Goal: Communication & Community: Participate in discussion

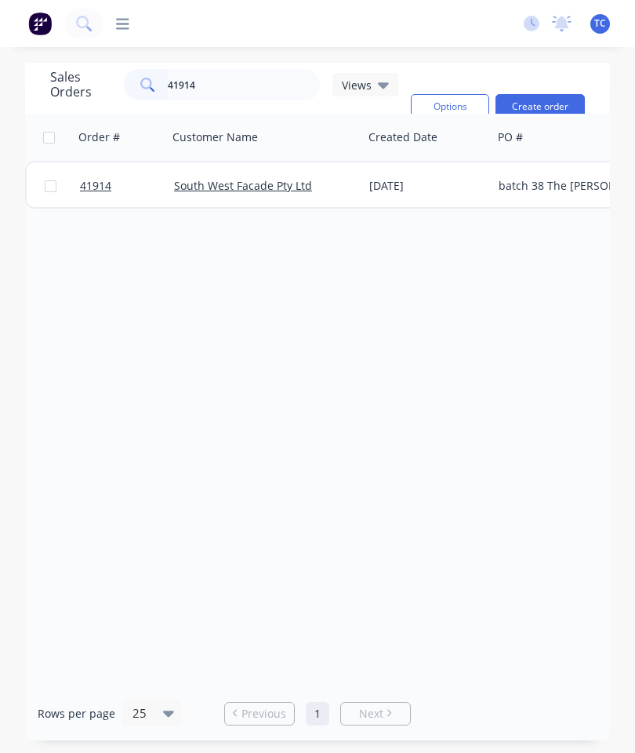
scroll to position [63, 0]
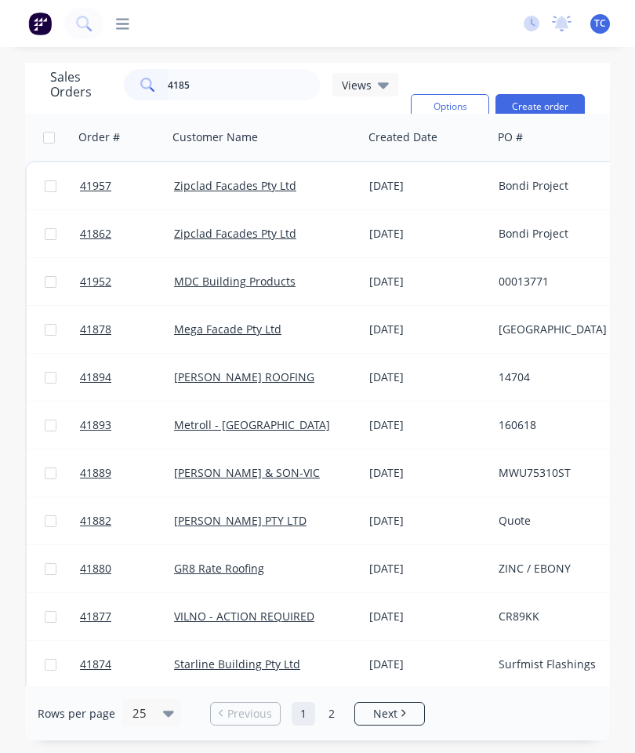
type input "41859"
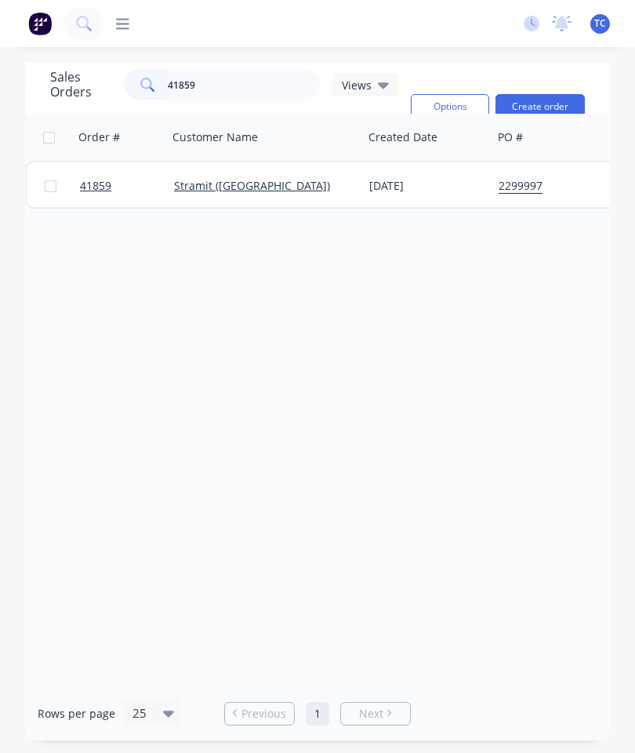
click at [99, 178] on span "41859" at bounding box center [95, 186] width 31 height 16
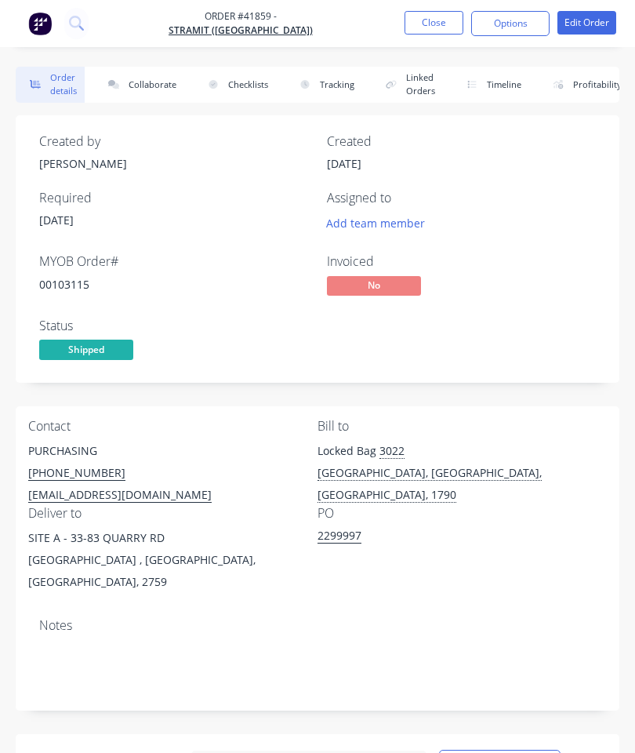
click at [139, 74] on button "Collaborate" at bounding box center [139, 85] width 90 height 36
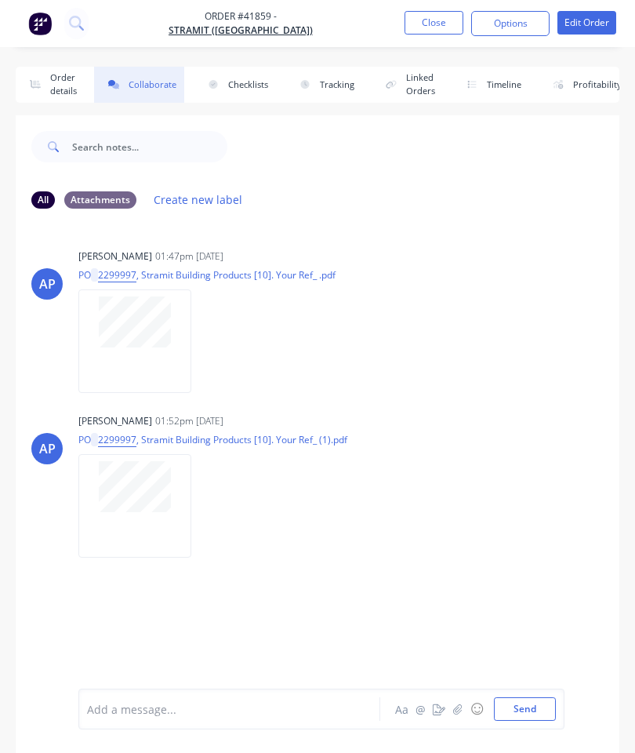
click at [460, 705] on icon "button" at bounding box center [457, 708] width 9 height 11
click at [526, 714] on button "Send" at bounding box center [525, 709] width 62 height 24
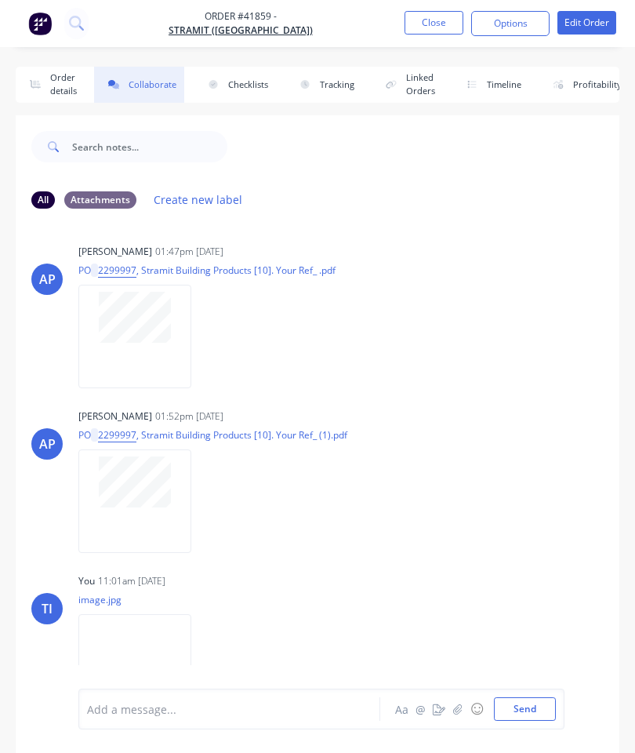
scroll to position [4, 0]
click at [424, 13] on button "Close" at bounding box center [434, 23] width 59 height 24
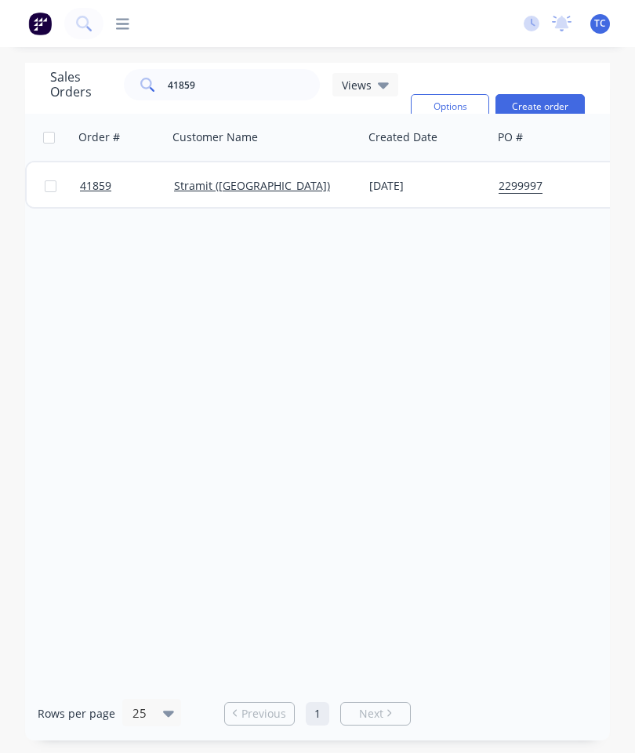
click at [83, 191] on span "41859" at bounding box center [95, 186] width 31 height 16
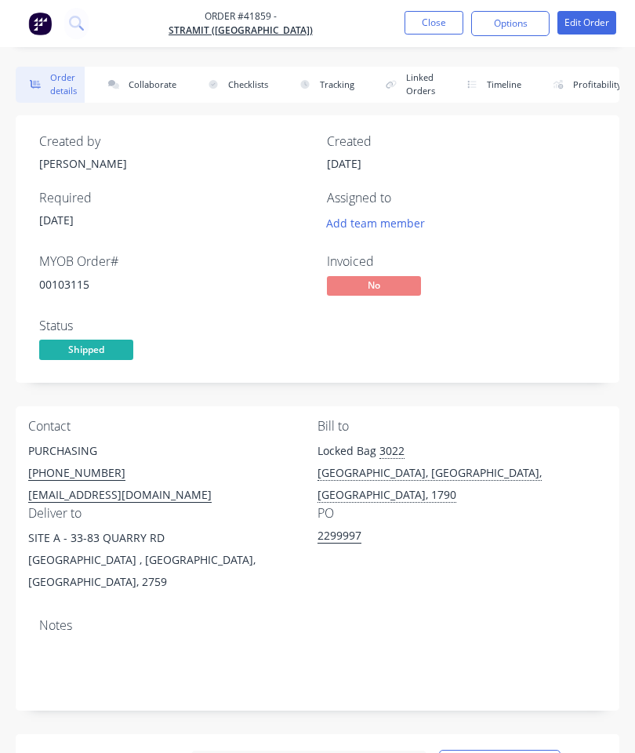
click at [435, 20] on button "Close" at bounding box center [434, 23] width 59 height 24
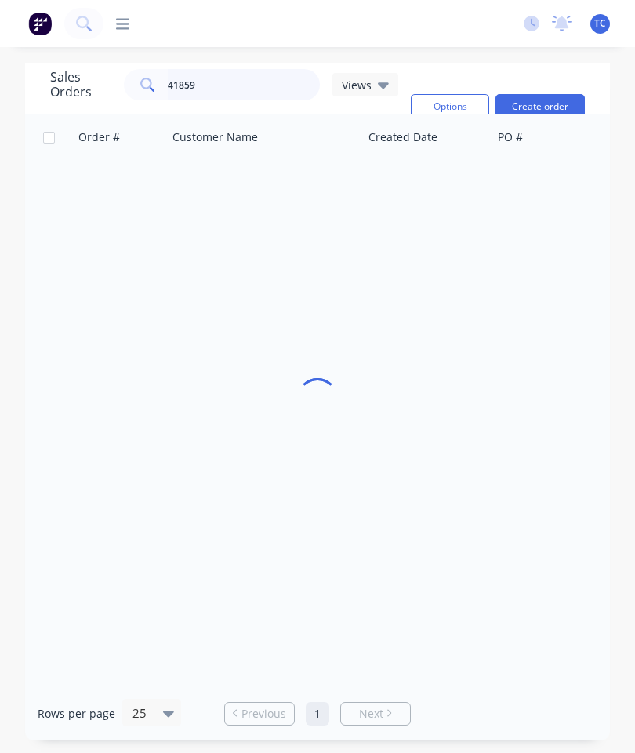
click at [268, 81] on input "41859" at bounding box center [244, 84] width 153 height 31
type input "41952"
click at [97, 187] on span "41952" at bounding box center [95, 186] width 31 height 16
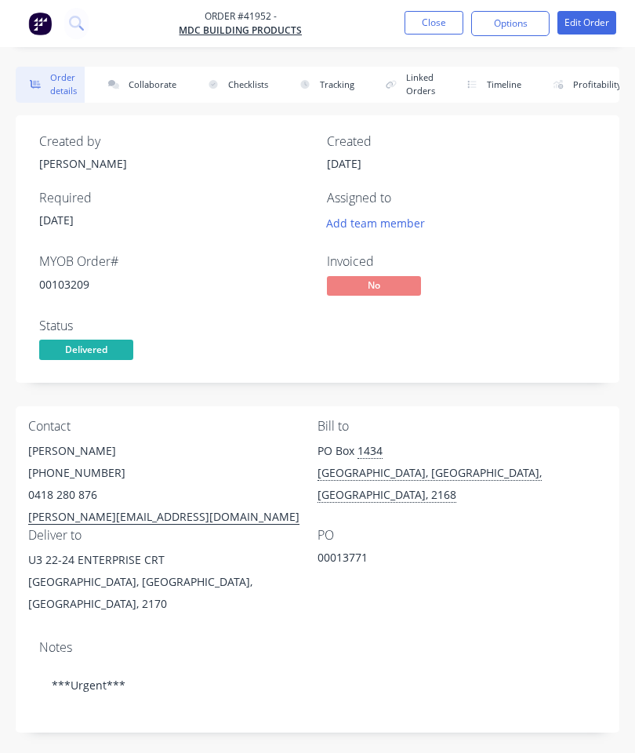
click at [152, 93] on button "Collaborate" at bounding box center [139, 85] width 90 height 36
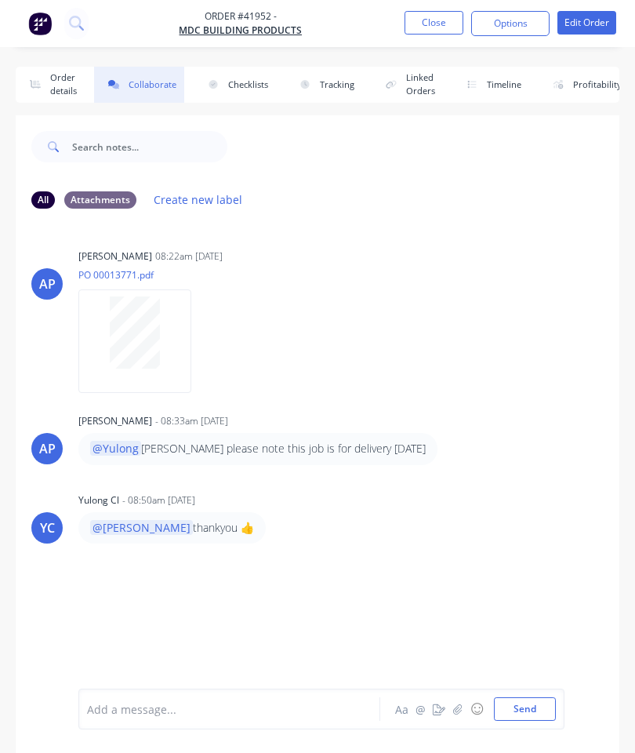
click at [455, 701] on button "button" at bounding box center [457, 708] width 19 height 19
click at [535, 698] on button "Send" at bounding box center [525, 709] width 62 height 24
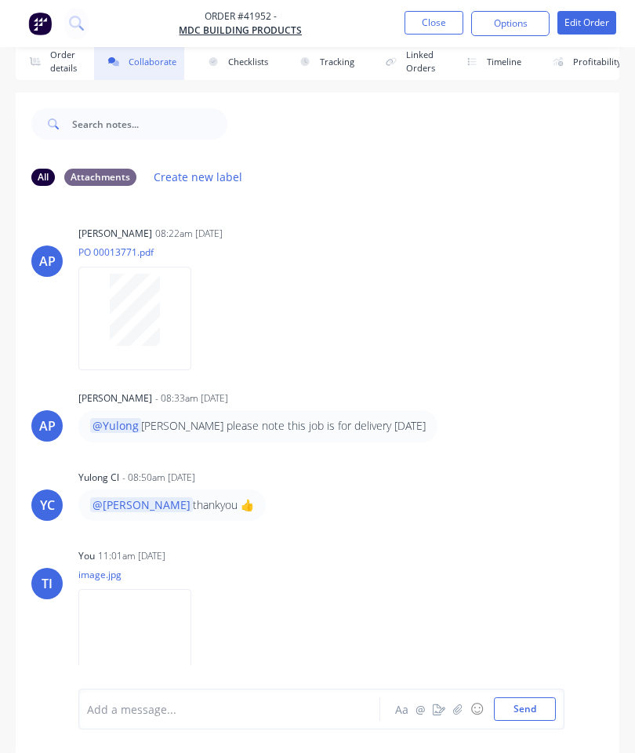
scroll to position [85, 0]
click at [432, 13] on button "Close" at bounding box center [434, 23] width 59 height 24
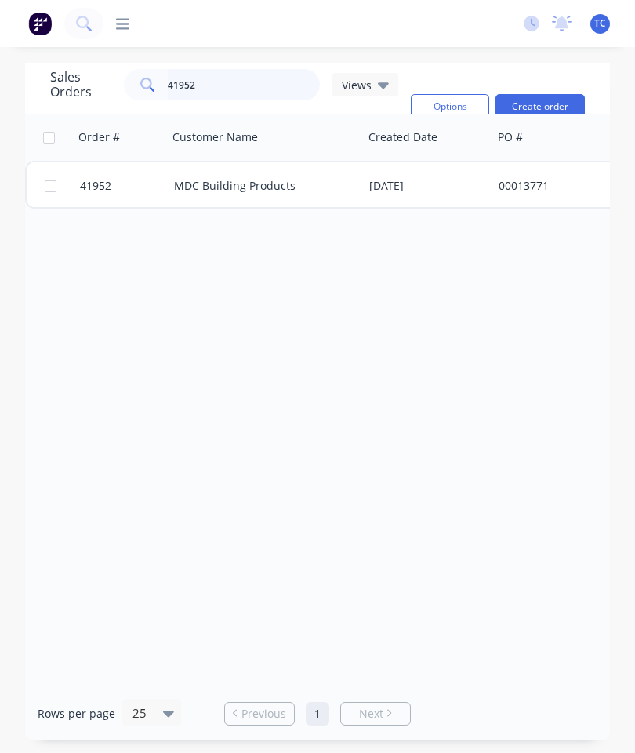
click at [240, 69] on input "41952" at bounding box center [244, 84] width 153 height 31
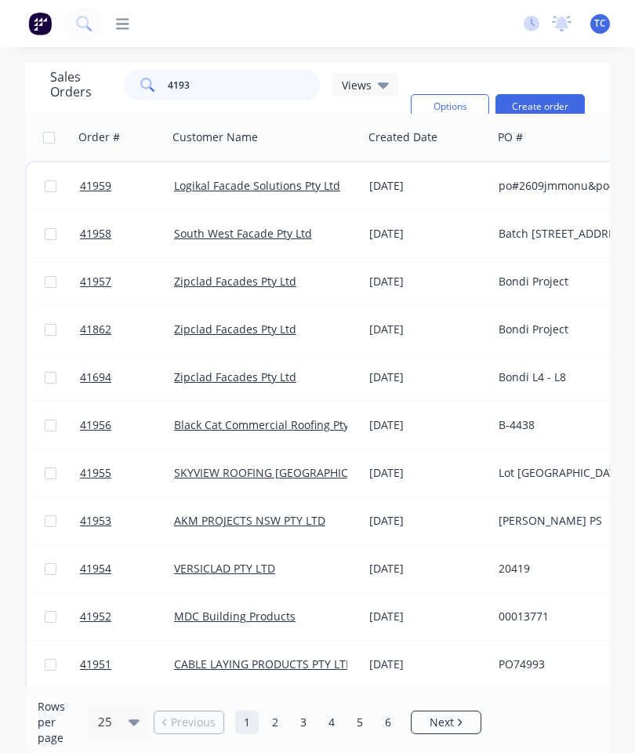
type input "41935"
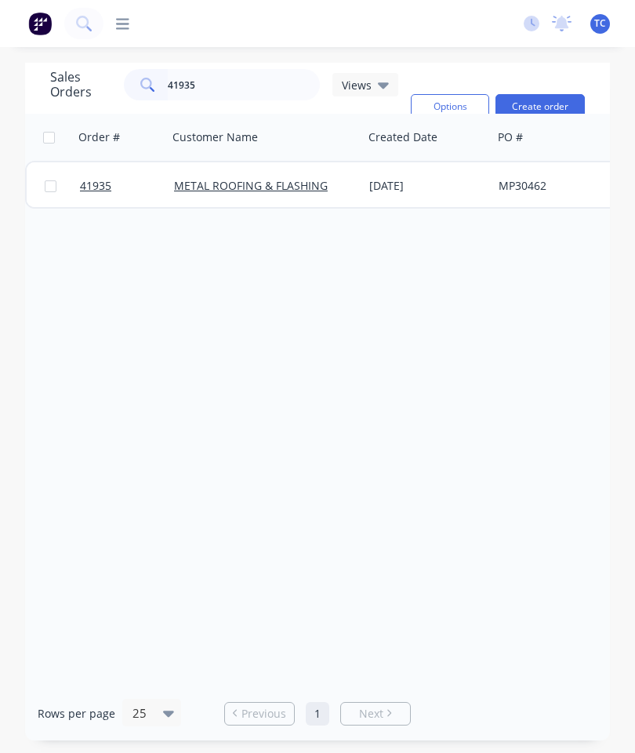
click at [93, 178] on span "41935" at bounding box center [95, 186] width 31 height 16
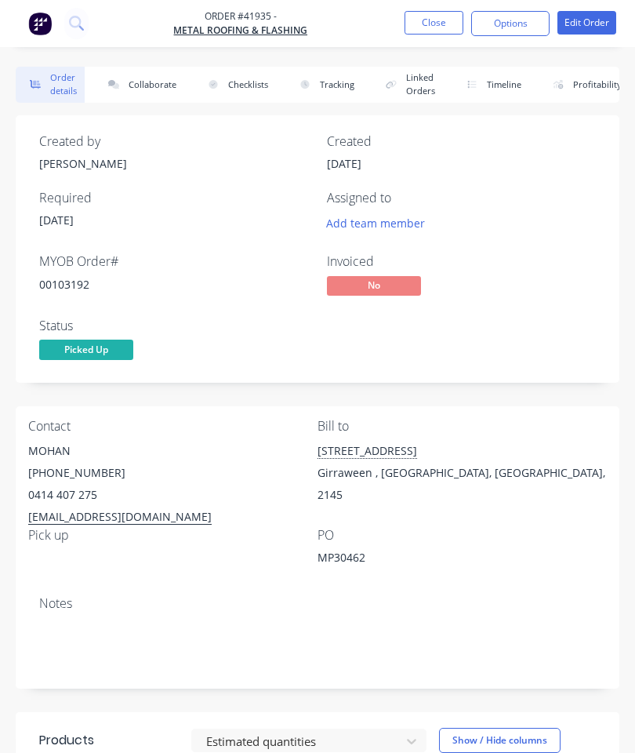
click at [144, 71] on button "Collaborate" at bounding box center [139, 85] width 90 height 36
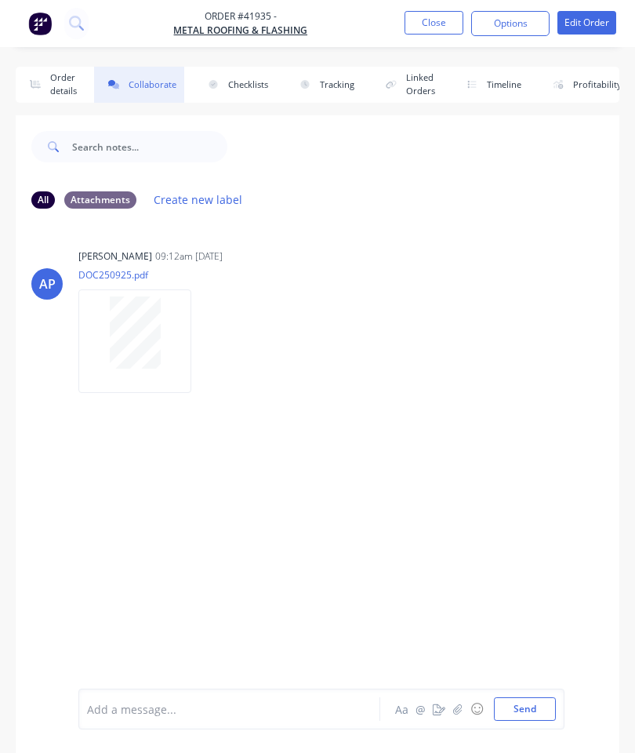
click at [458, 709] on icon "button" at bounding box center [457, 708] width 9 height 11
click at [532, 698] on button "Send" at bounding box center [525, 709] width 62 height 24
click at [54, 82] on button "Order details" at bounding box center [50, 85] width 69 height 36
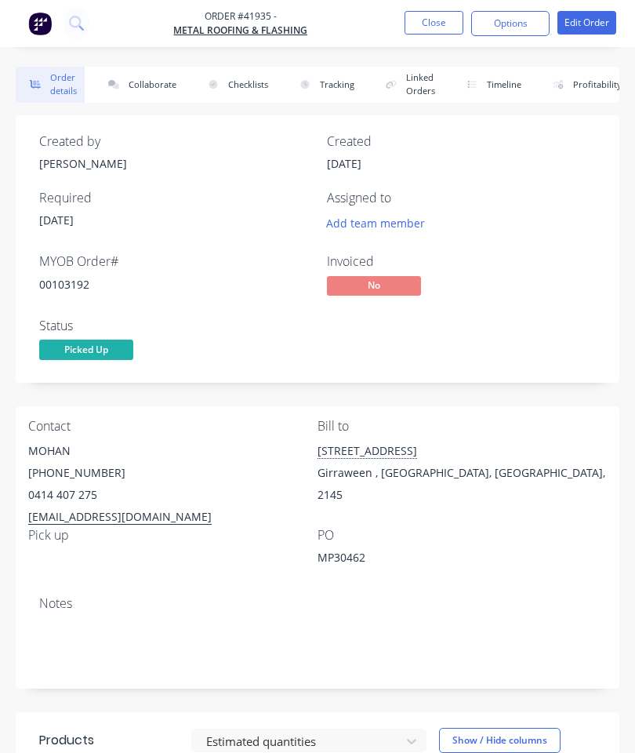
click at [436, 24] on button "Close" at bounding box center [434, 23] width 59 height 24
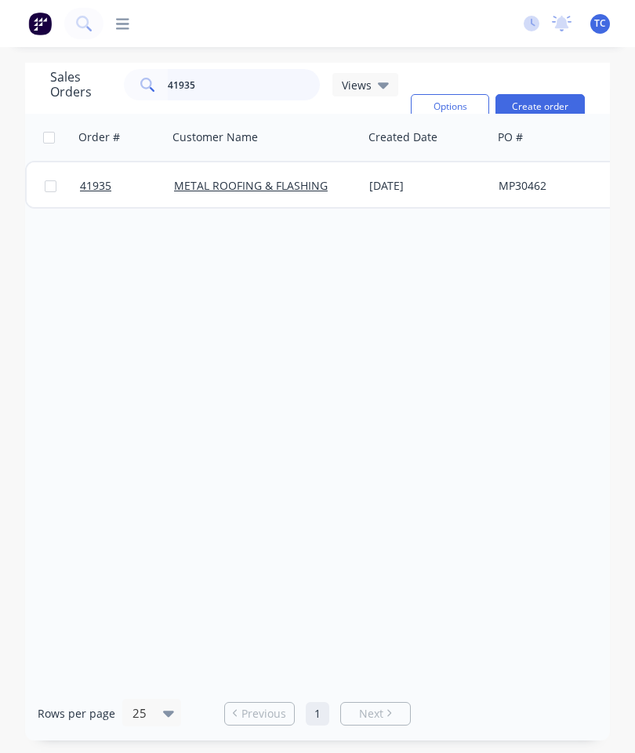
click at [257, 85] on input "41935" at bounding box center [244, 84] width 153 height 31
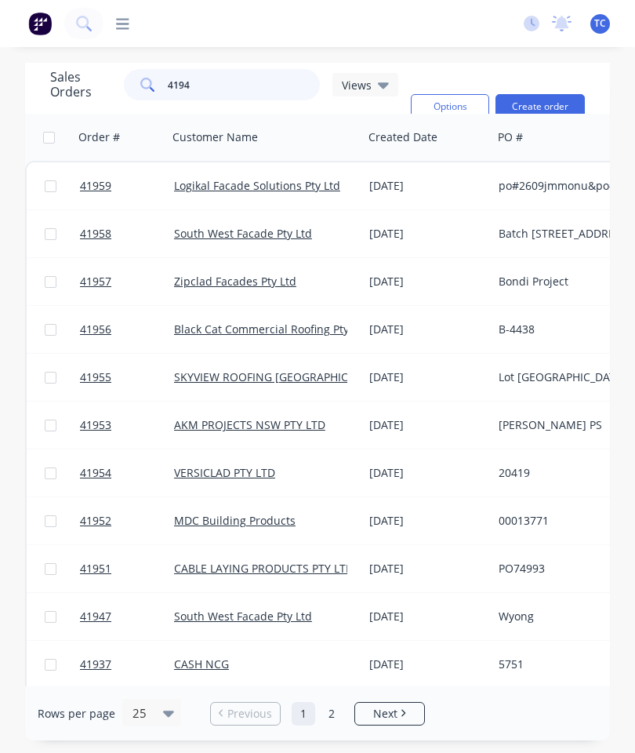
type input "41945"
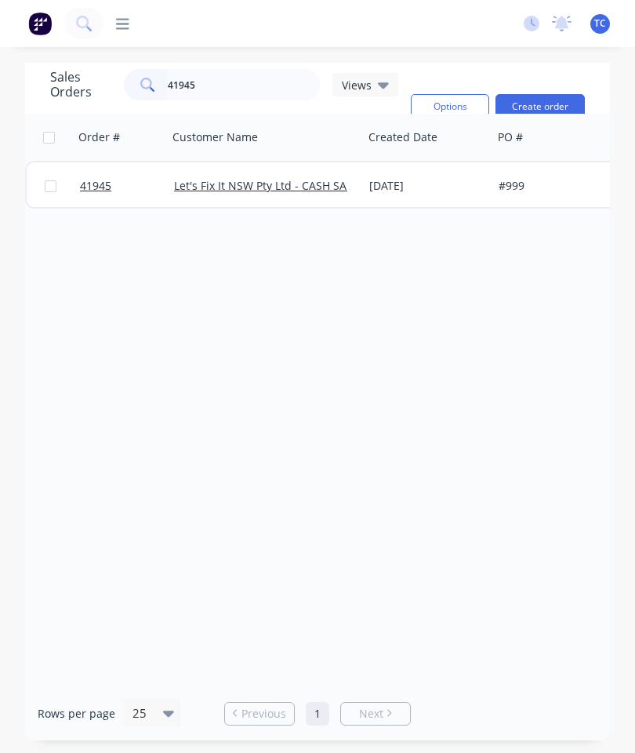
click at [103, 182] on span "41945" at bounding box center [95, 186] width 31 height 16
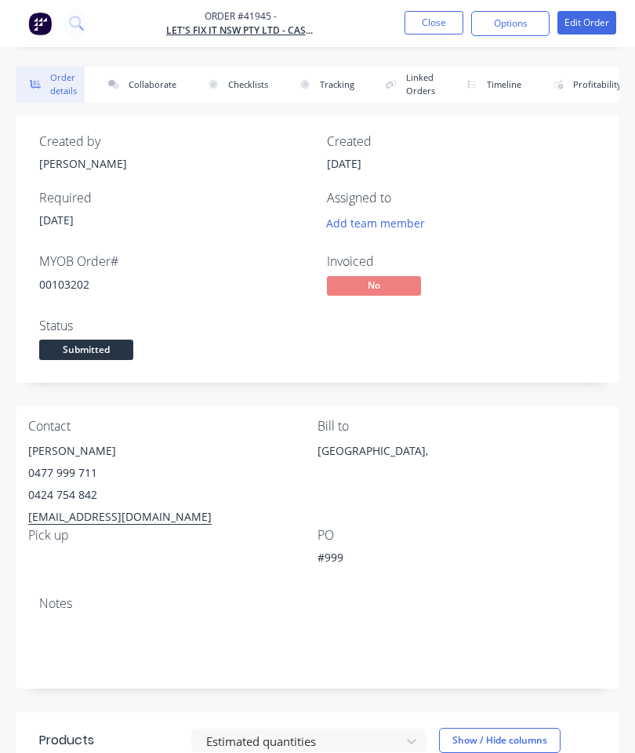
click at [437, 26] on button "Close" at bounding box center [434, 23] width 59 height 24
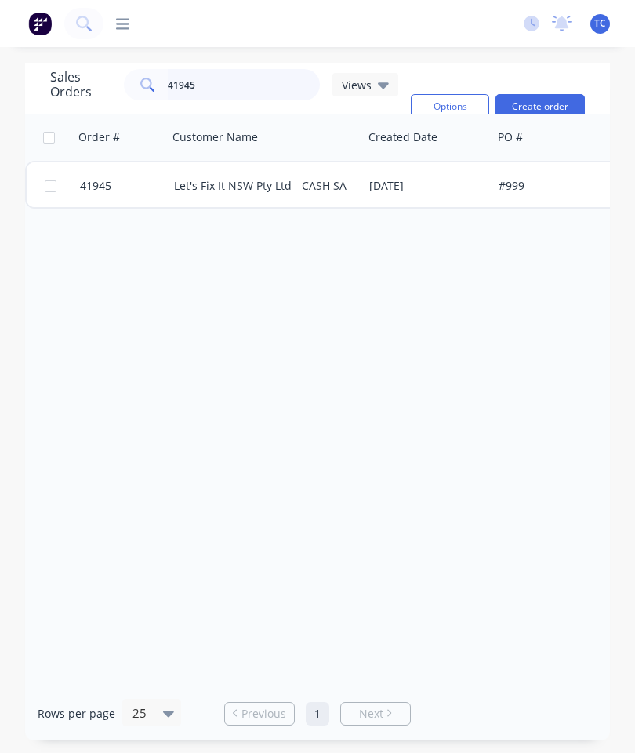
click at [258, 85] on input "41945" at bounding box center [244, 84] width 153 height 31
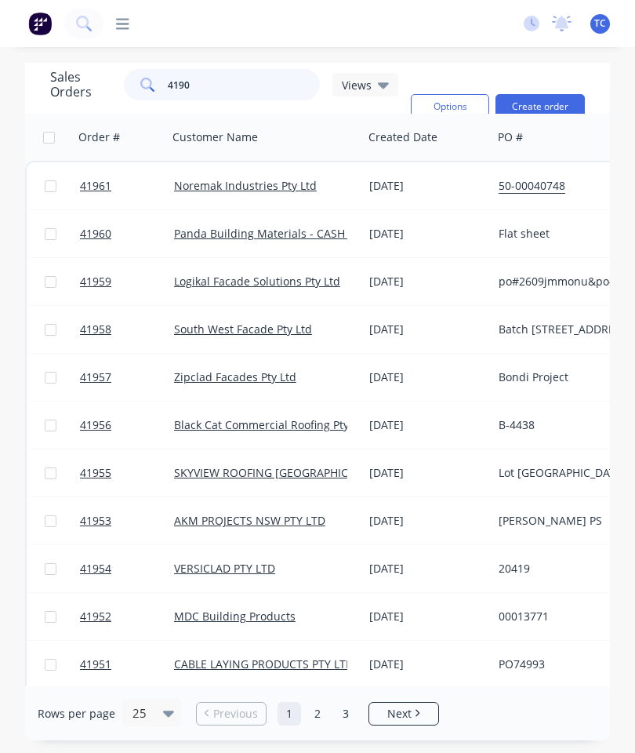
type input "41907"
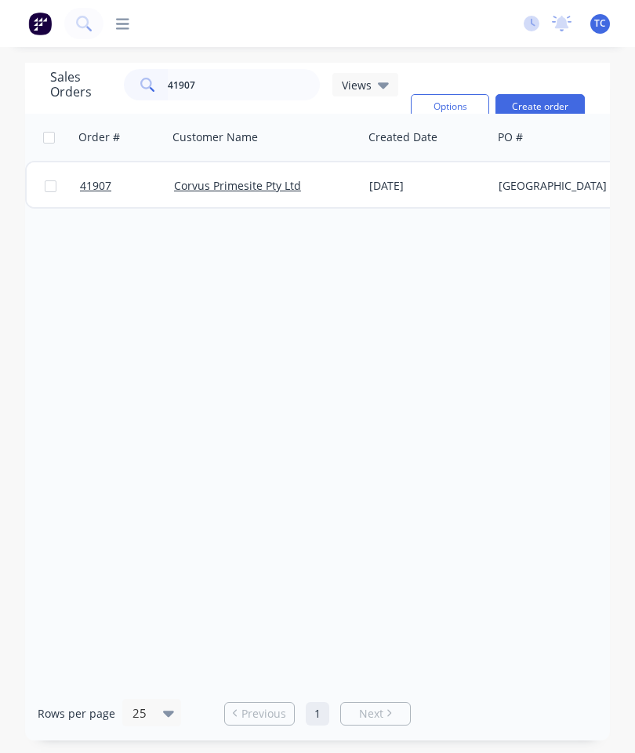
click at [93, 180] on span "41907" at bounding box center [95, 186] width 31 height 16
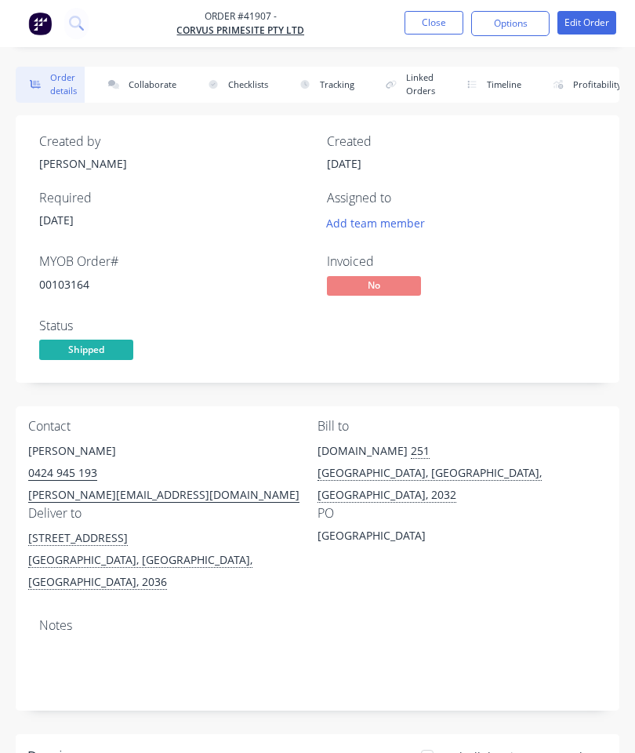
click at [154, 89] on button "Collaborate" at bounding box center [139, 85] width 90 height 36
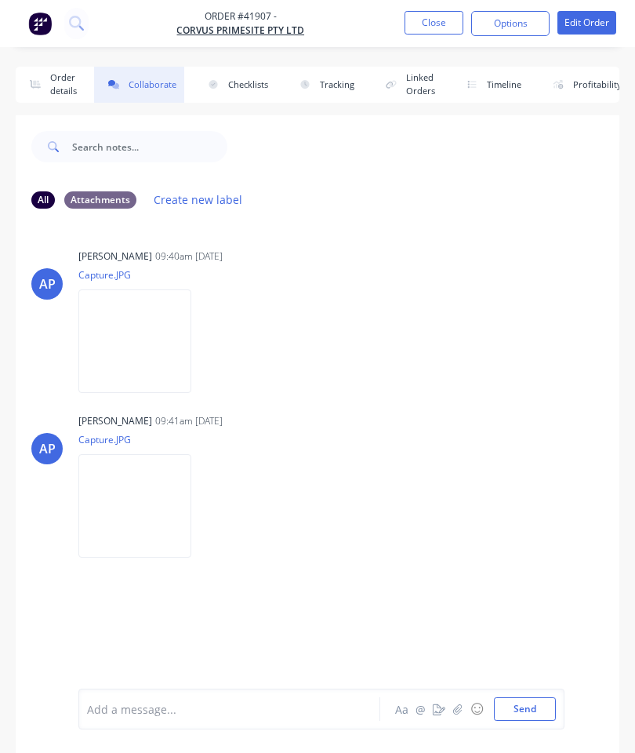
click at [56, 96] on button "Order details" at bounding box center [50, 85] width 69 height 36
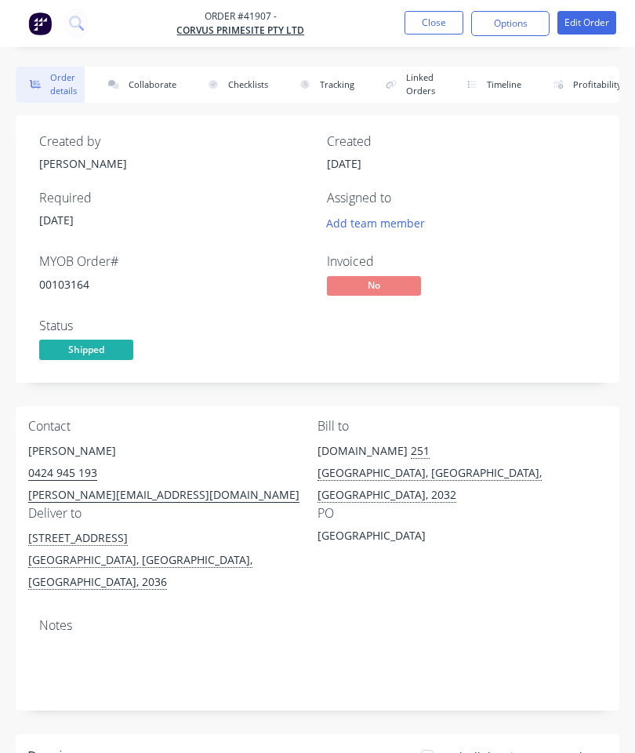
click at [131, 91] on button "Collaborate" at bounding box center [139, 85] width 90 height 36
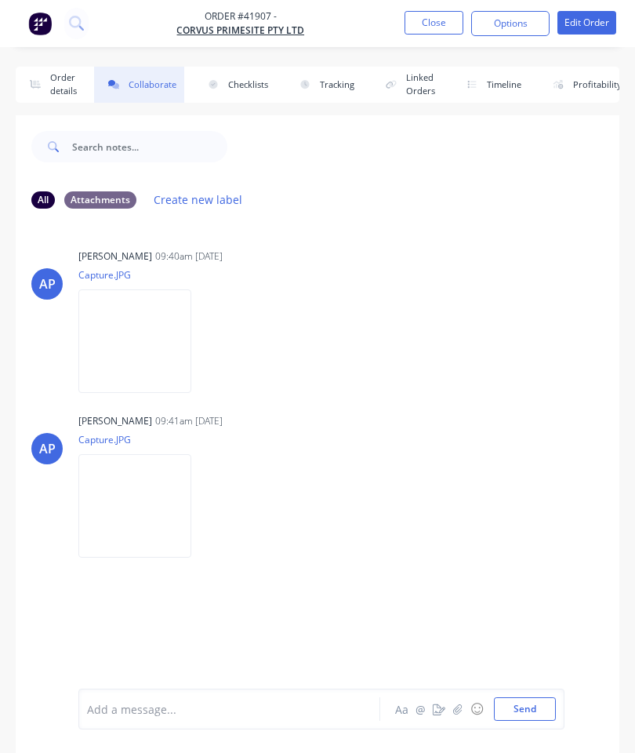
click at [459, 708] on icon "button" at bounding box center [457, 708] width 9 height 11
click at [519, 707] on button "Send" at bounding box center [525, 709] width 62 height 24
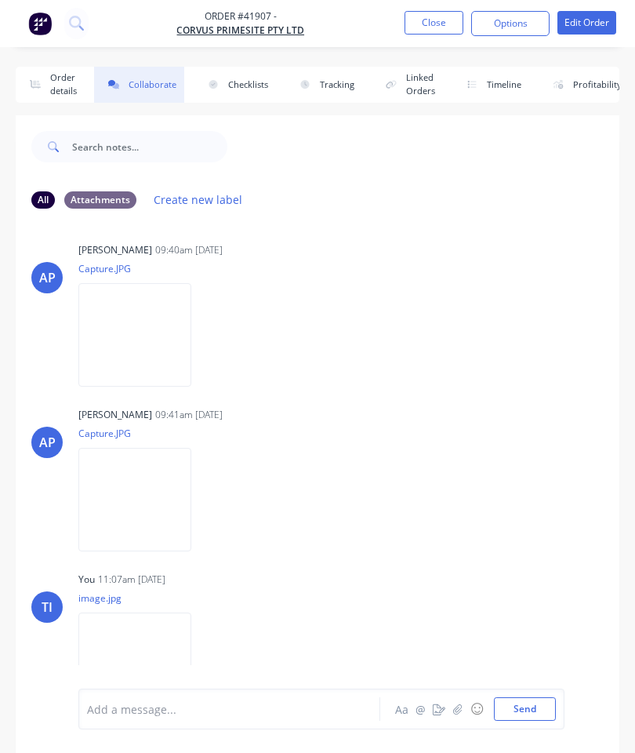
scroll to position [5, 0]
click at [416, 17] on button "Close" at bounding box center [434, 23] width 59 height 24
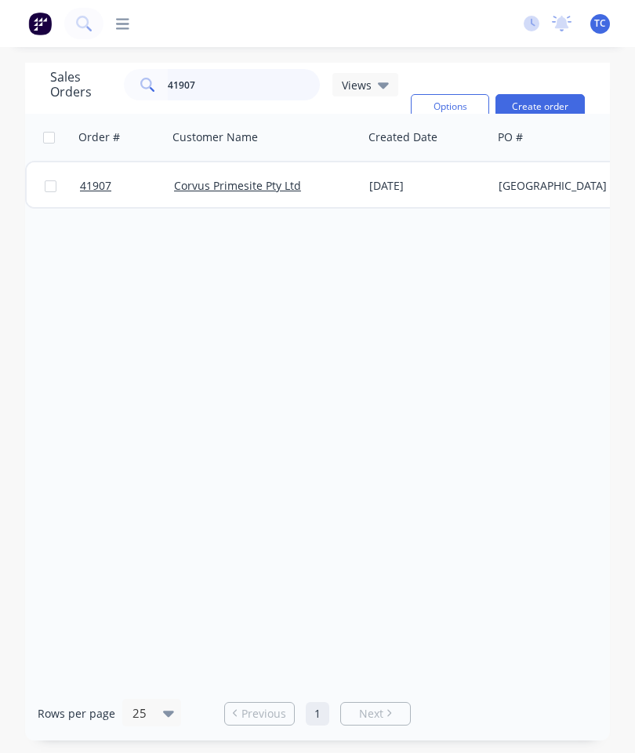
click at [259, 84] on input "41907" at bounding box center [244, 84] width 153 height 31
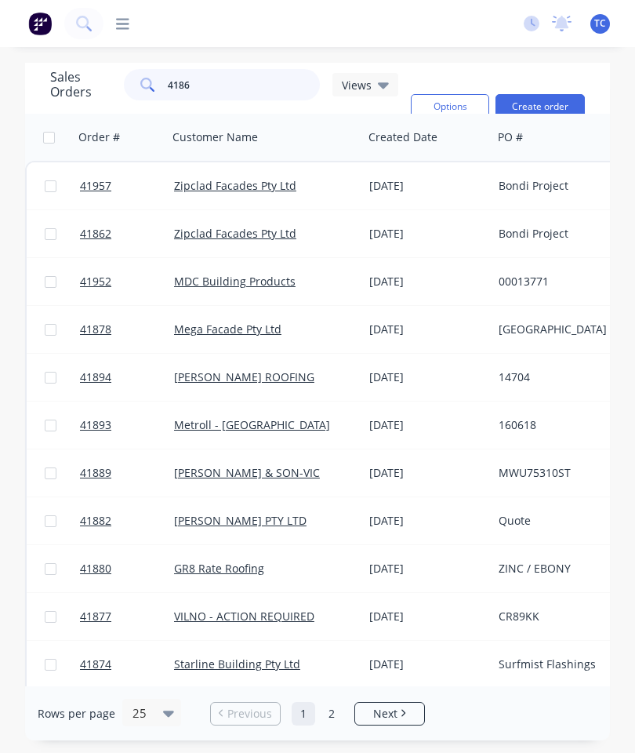
type input "41862"
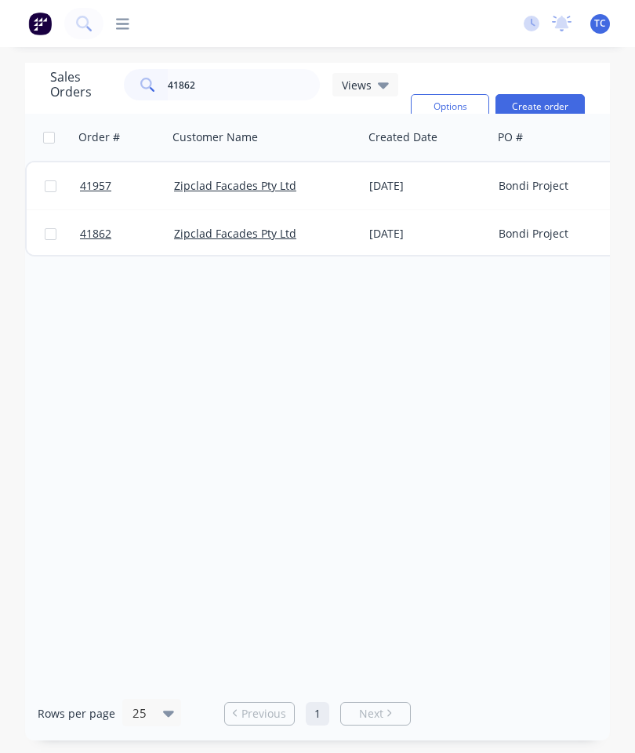
click at [110, 237] on span "41862" at bounding box center [95, 234] width 31 height 16
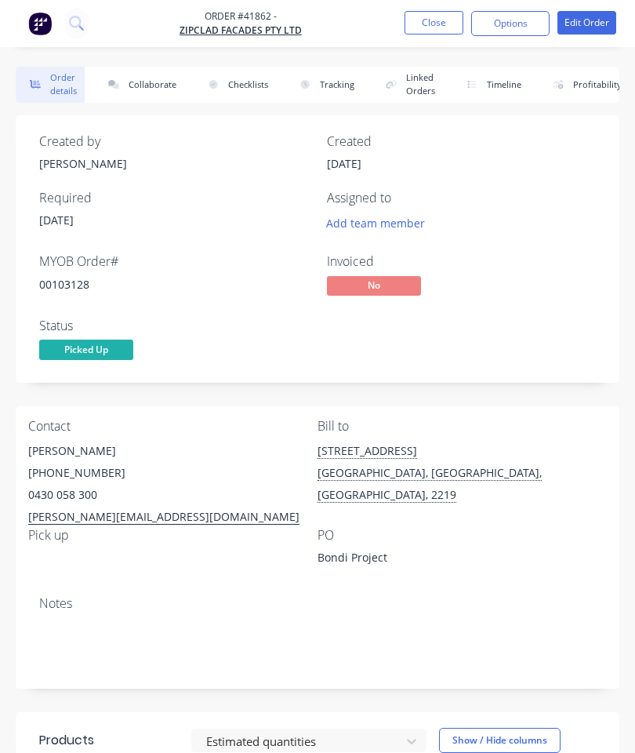
click at [158, 81] on button "Collaborate" at bounding box center [139, 85] width 90 height 36
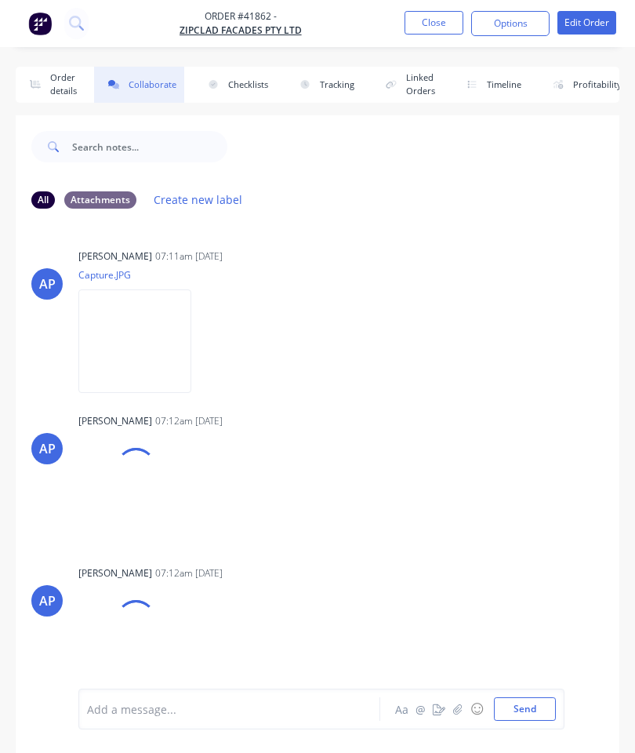
click at [458, 716] on button "button" at bounding box center [457, 708] width 19 height 19
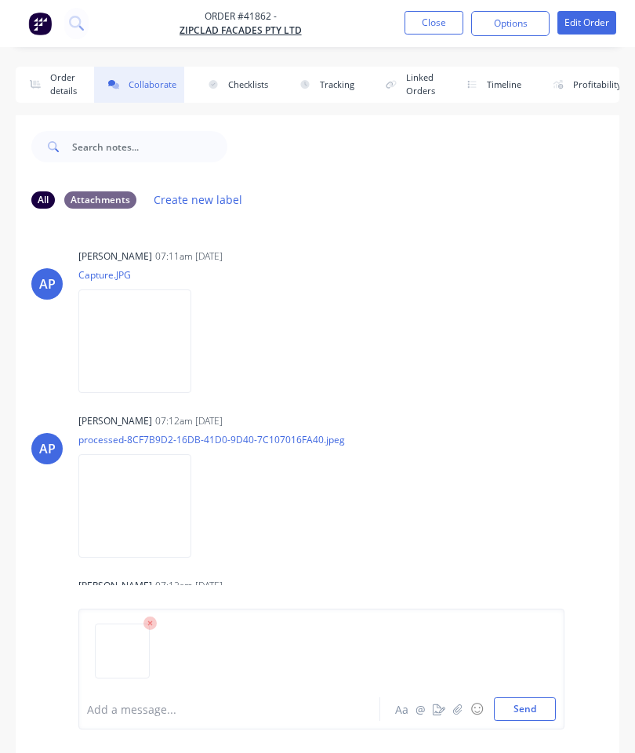
click at [515, 703] on button "Send" at bounding box center [525, 709] width 62 height 24
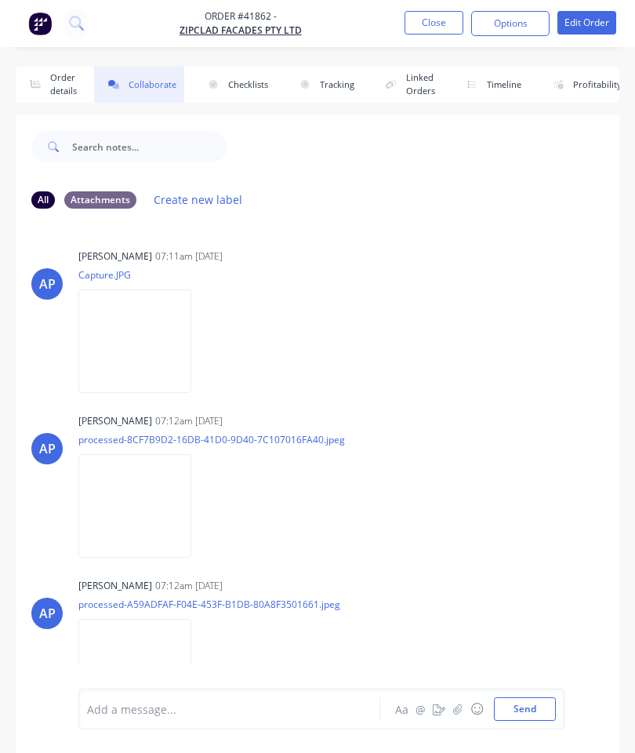
scroll to position [-22, 0]
click at [423, 26] on button "Close" at bounding box center [434, 23] width 59 height 24
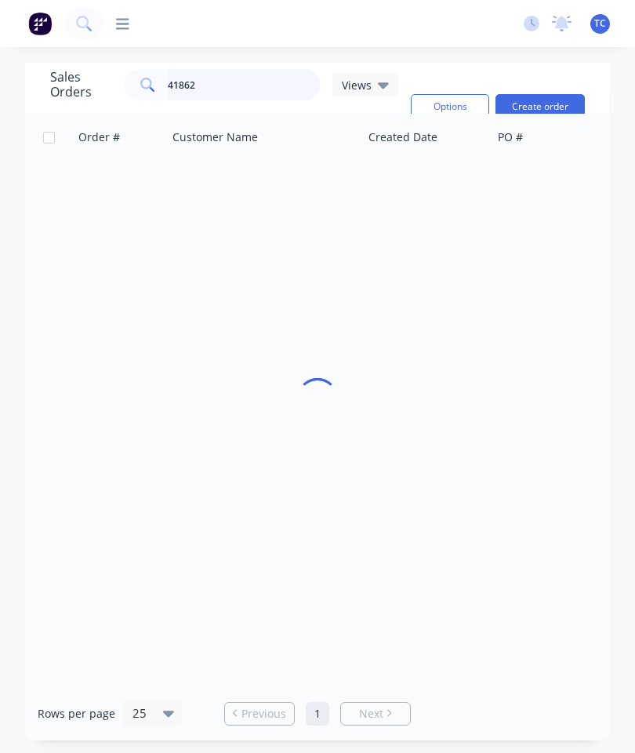
click at [264, 89] on input "41862" at bounding box center [244, 84] width 153 height 31
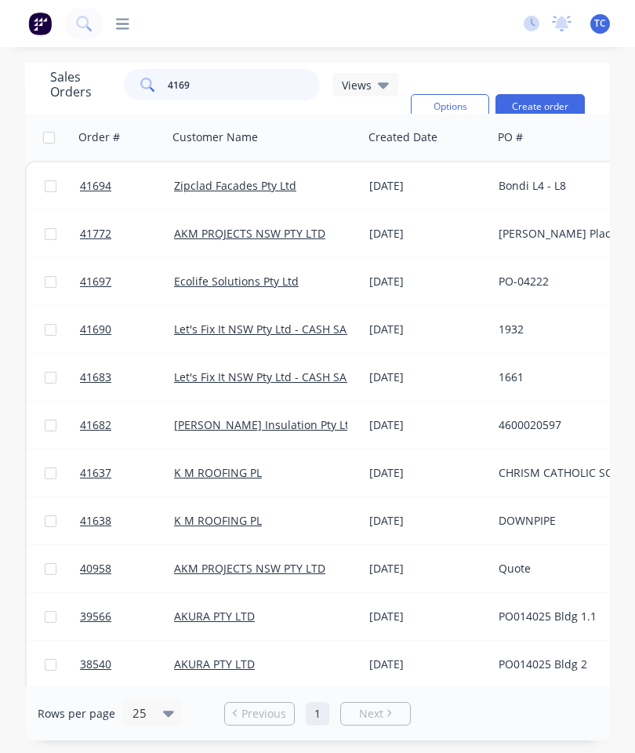
type input "41694"
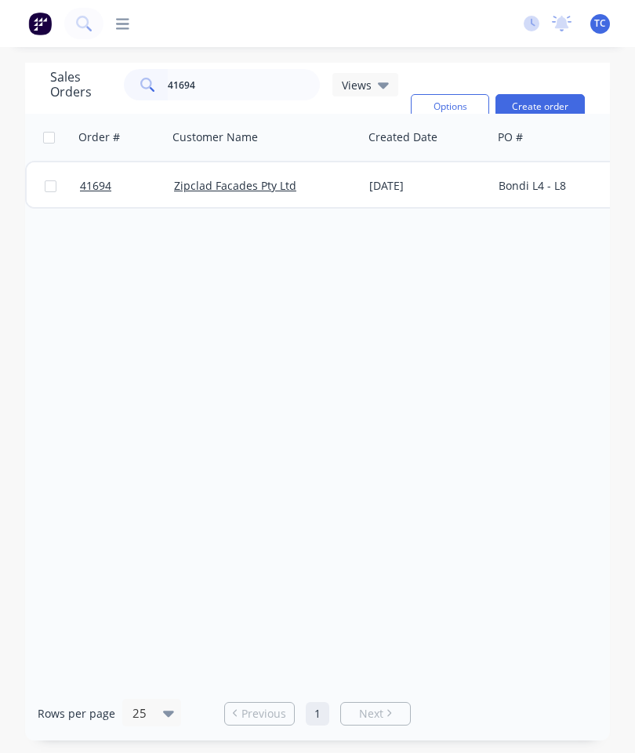
click at [101, 173] on link "41694" at bounding box center [127, 185] width 94 height 47
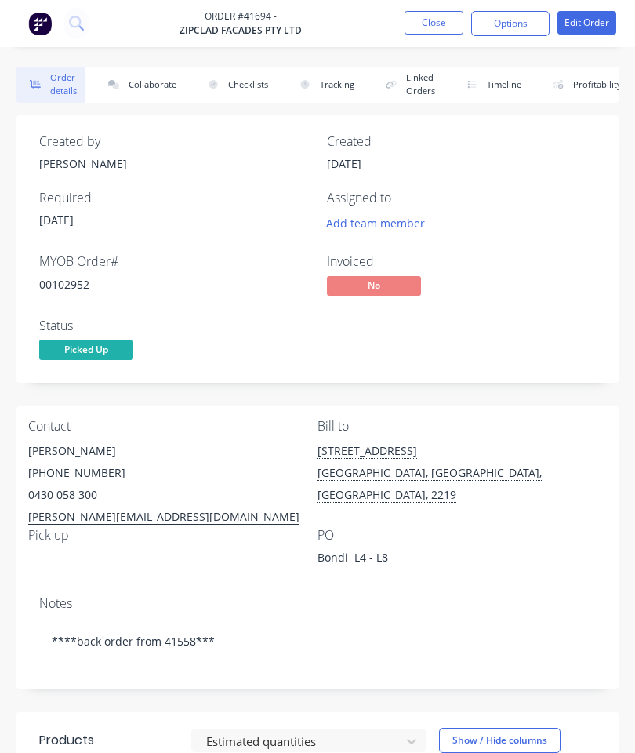
click at [156, 85] on button "Collaborate" at bounding box center [139, 85] width 90 height 36
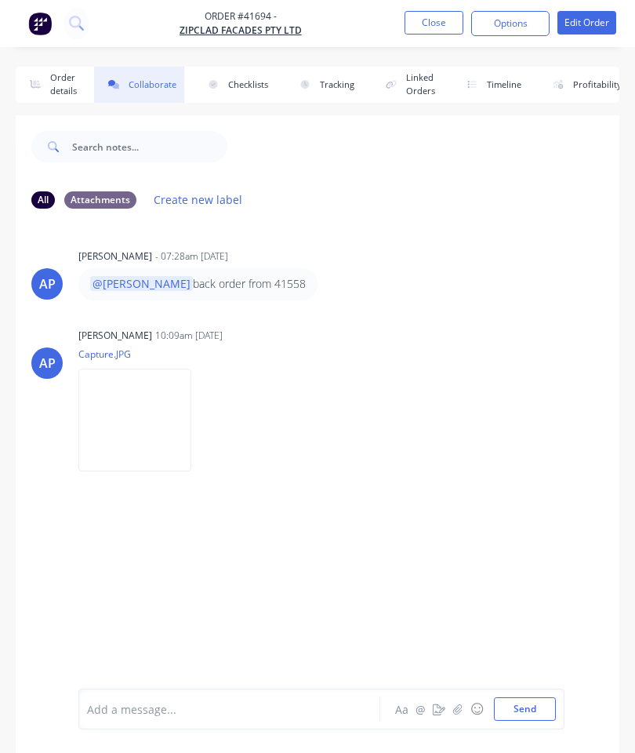
click at [457, 708] on icon "button" at bounding box center [457, 708] width 9 height 11
click at [517, 713] on button "Send" at bounding box center [525, 709] width 62 height 24
